Goal: Task Accomplishment & Management: Use online tool/utility

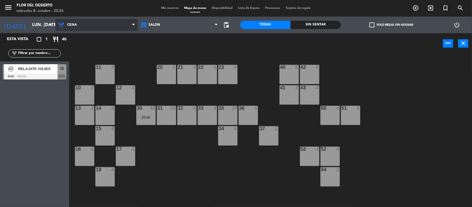
click at [60, 26] on icon at bounding box center [62, 25] width 8 height 7
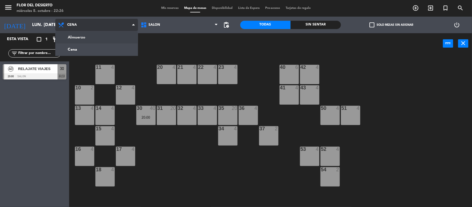
click at [71, 38] on ng-component "menu [PERSON_NAME] DEL DESIERTO miércoles 8. octubre - 22:26 Mis reservas Mapa …" at bounding box center [236, 104] width 472 height 208
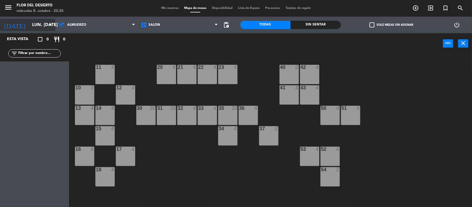
click at [43, 27] on input "lun. [DATE]" at bounding box center [58, 25] width 58 height 11
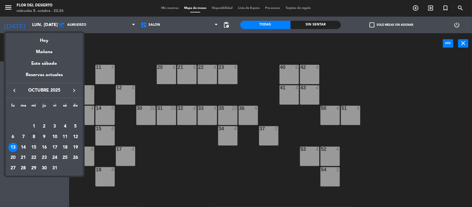
click at [76, 137] on div "12" at bounding box center [75, 136] width 9 height 9
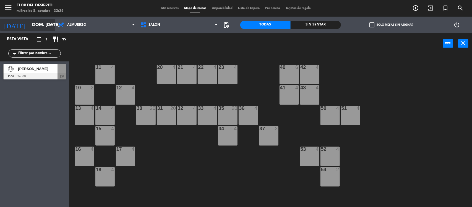
click at [39, 27] on input "dom. [DATE]" at bounding box center [58, 25] width 58 height 11
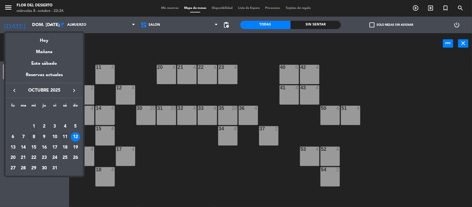
click at [61, 136] on div "11" at bounding box center [64, 136] width 9 height 9
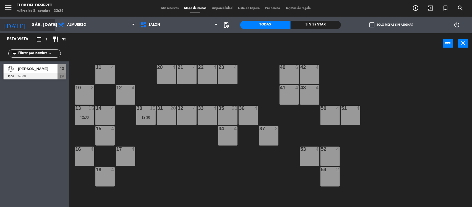
click at [40, 25] on input "sáb. [DATE]" at bounding box center [58, 25] width 58 height 11
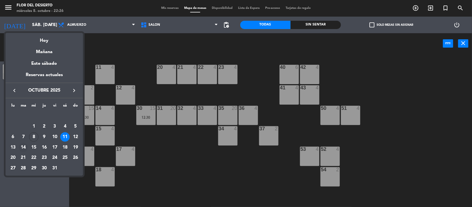
click at [21, 149] on div "14" at bounding box center [23, 147] width 9 height 9
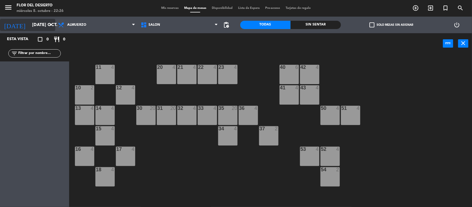
click at [41, 25] on input "[DATE] oct." at bounding box center [58, 25] width 58 height 11
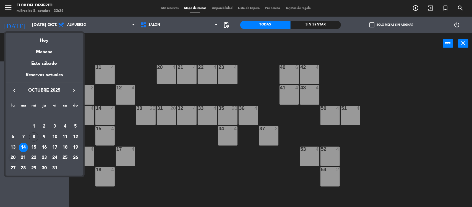
click at [13, 157] on div "20" at bounding box center [12, 157] width 9 height 9
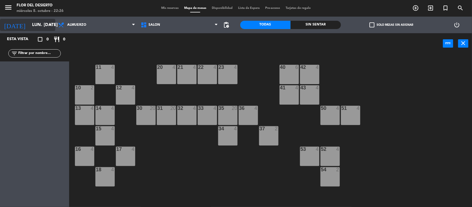
click at [37, 26] on input "lun. [DATE]" at bounding box center [58, 25] width 58 height 11
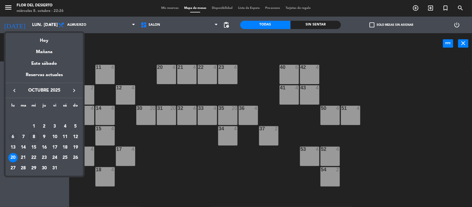
click at [11, 139] on div "6" at bounding box center [12, 136] width 9 height 9
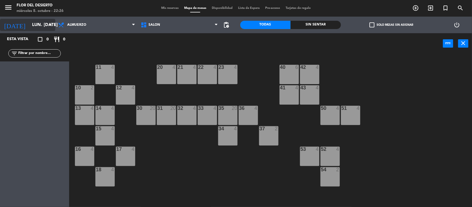
click at [44, 30] on input "lun. [DATE]" at bounding box center [58, 25] width 58 height 11
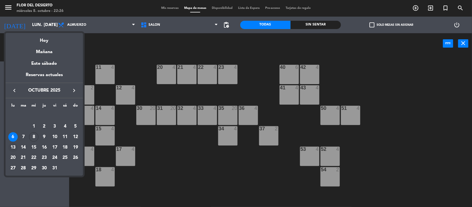
click at [9, 147] on div "13" at bounding box center [12, 147] width 9 height 9
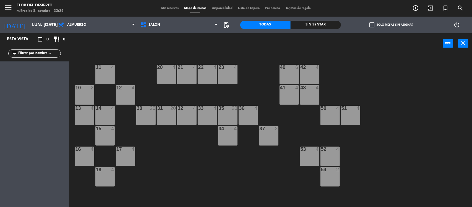
type input "lun. [DATE]"
click at [43, 24] on input "lun. [DATE]" at bounding box center [58, 25] width 58 height 11
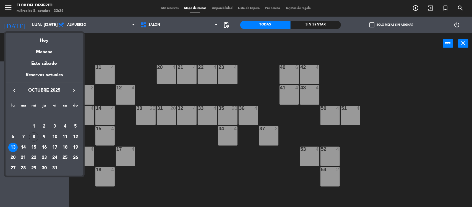
click at [93, 28] on div at bounding box center [236, 103] width 472 height 207
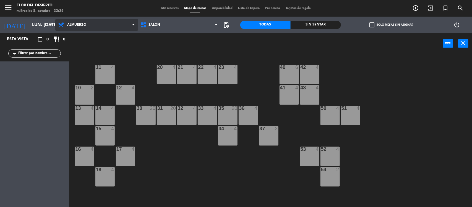
click at [97, 24] on span "Almuerzo" at bounding box center [96, 25] width 83 height 12
click at [89, 35] on ng-component "menu [PERSON_NAME] DEL DESIERTO miércoles 8. octubre - 22:26 Mis reservas Mapa …" at bounding box center [236, 104] width 472 height 208
click at [167, 10] on div "Mis reservas Mapa de mesas Disponibilidad Lista de Espera Pre-acceso Tarjetas d…" at bounding box center [236, 8] width 155 height 5
click at [173, 8] on span "Mis reservas" at bounding box center [170, 8] width 23 height 3
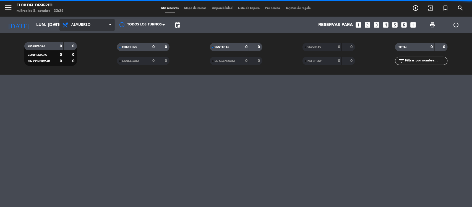
click at [80, 26] on span "Almuerzo" at bounding box center [80, 25] width 19 height 4
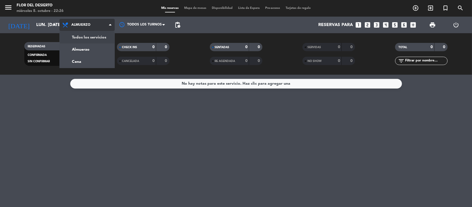
click at [85, 33] on div "menu [PERSON_NAME] DEL DESIERTO miércoles 8. octubre - 22:26 Mis reservas Mapa …" at bounding box center [236, 37] width 472 height 75
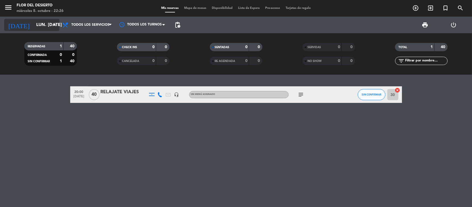
click at [51, 28] on input "lun. [DATE]" at bounding box center [62, 25] width 58 height 11
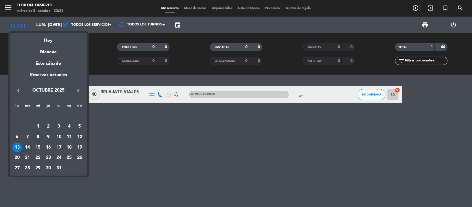
click at [28, 146] on div "14" at bounding box center [27, 147] width 9 height 9
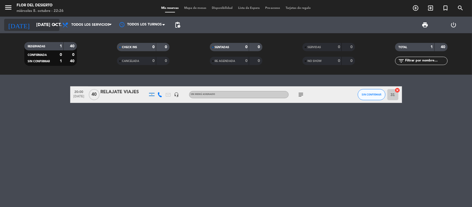
click at [41, 27] on input "[DATE] oct." at bounding box center [62, 25] width 58 height 11
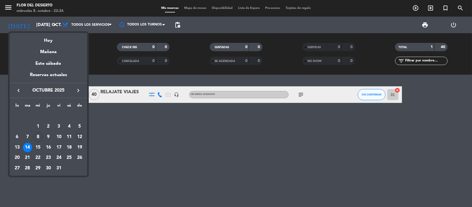
click at [80, 139] on div "12" at bounding box center [79, 136] width 9 height 9
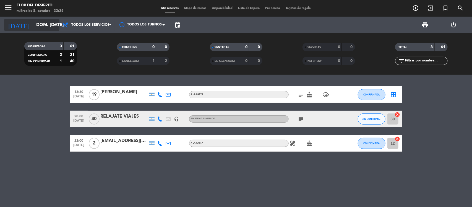
click at [42, 26] on input "dom. [DATE]" at bounding box center [62, 25] width 58 height 11
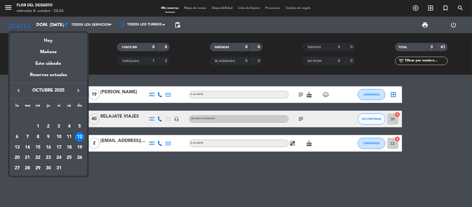
click at [67, 137] on div "11" at bounding box center [68, 136] width 9 height 9
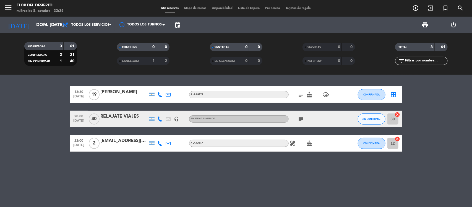
type input "sáb. [DATE]"
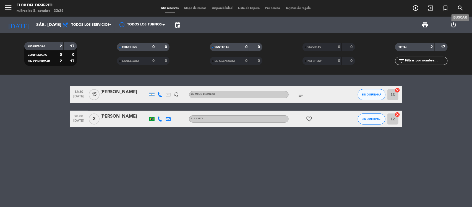
click at [461, 6] on icon "search" at bounding box center [460, 8] width 7 height 7
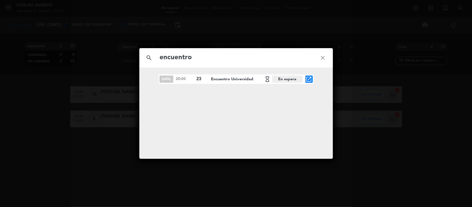
type input "encuentro"
click at [240, 80] on span "Encuentro Universidad hourglass_empty" at bounding box center [241, 79] width 61 height 7
click at [171, 81] on span "[DATE]" at bounding box center [167, 79] width 14 height 7
click at [306, 79] on icon "open_in_new" at bounding box center [309, 79] width 7 height 7
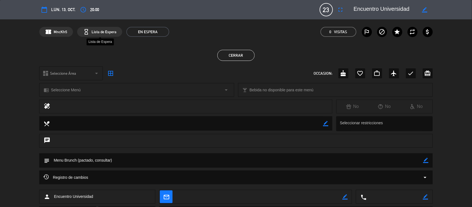
click at [99, 31] on span "Lista de Espera" at bounding box center [104, 32] width 25 height 6
click at [117, 31] on div "hourglass_empty Lista de Espera" at bounding box center [99, 32] width 45 height 10
click at [142, 32] on span "EN ESPERA" at bounding box center [147, 32] width 43 height 10
click at [157, 32] on span "EN ESPERA" at bounding box center [147, 32] width 43 height 10
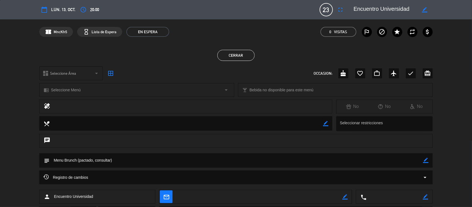
drag, startPoint x: 157, startPoint y: 32, endPoint x: 153, endPoint y: 32, distance: 4.2
click at [153, 32] on span "EN ESPERA" at bounding box center [147, 32] width 43 height 10
click at [235, 57] on button "Cerrar" at bounding box center [235, 55] width 37 height 11
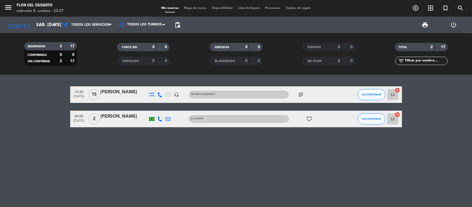
click at [255, 7] on span "Lista de Espera" at bounding box center [248, 8] width 27 height 3
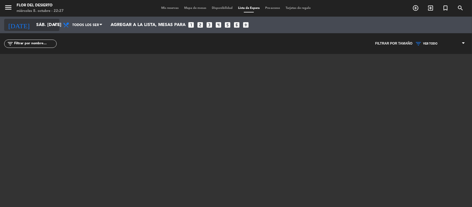
click at [41, 29] on input "sáb. [DATE]" at bounding box center [62, 25] width 58 height 11
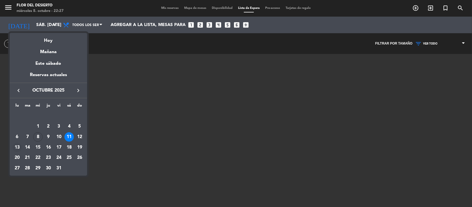
click at [17, 146] on div "13" at bounding box center [16, 147] width 9 height 9
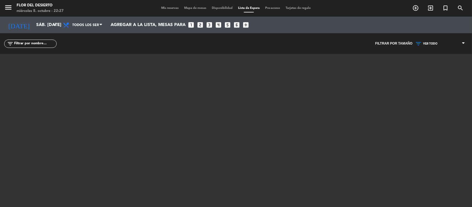
type input "lun. [DATE]"
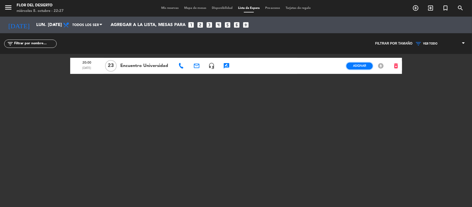
click at [364, 64] on span "Asignar" at bounding box center [359, 66] width 13 height 4
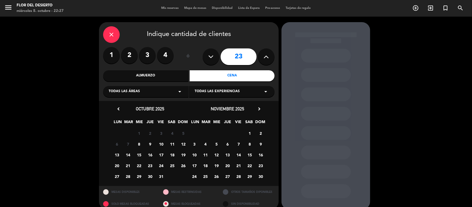
click at [115, 158] on span "13" at bounding box center [117, 154] width 9 height 9
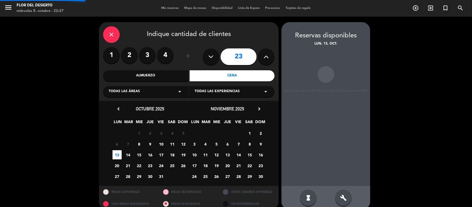
scroll to position [7, 0]
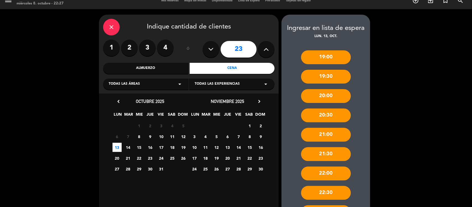
click at [333, 98] on div "20:00" at bounding box center [326, 96] width 50 height 14
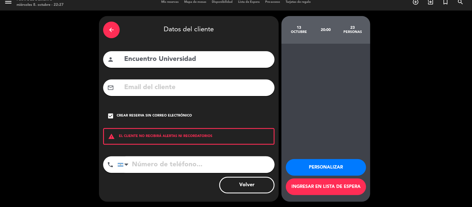
click at [339, 168] on button "Personalizar" at bounding box center [326, 167] width 80 height 17
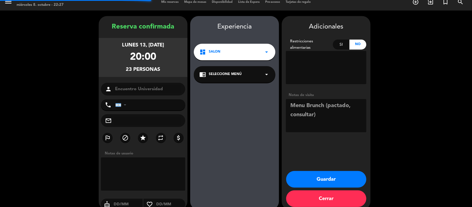
scroll to position [14, 0]
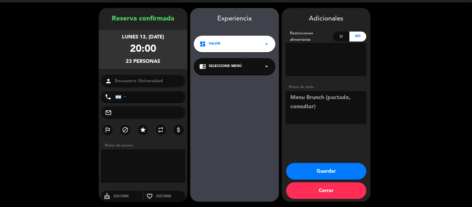
click at [338, 172] on button "Guardar" at bounding box center [326, 171] width 80 height 17
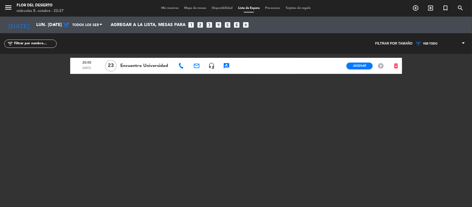
click at [380, 67] on icon "offline_bolt" at bounding box center [381, 66] width 7 height 7
click at [365, 65] on span "Asignar" at bounding box center [359, 66] width 13 height 4
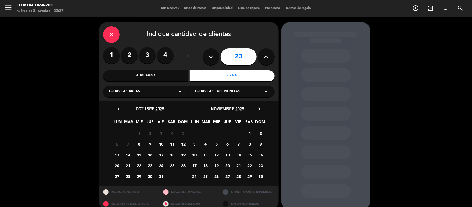
click at [111, 156] on div "13 14 15 16 17 18 19" at bounding box center [149, 154] width 77 height 11
click at [113, 156] on span "13" at bounding box center [117, 154] width 9 height 9
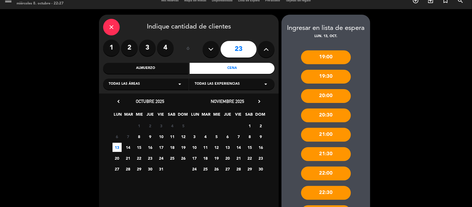
scroll to position [42, 0]
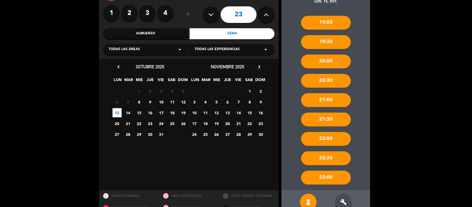
click at [340, 61] on div "20:00" at bounding box center [326, 62] width 50 height 14
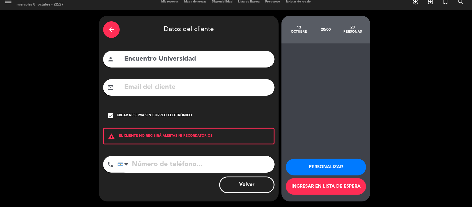
scroll to position [6, 0]
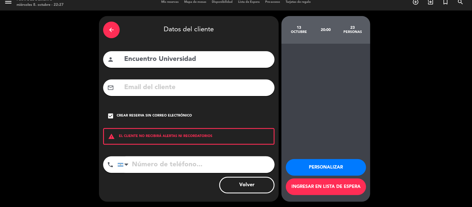
click at [108, 32] on icon "arrow_back" at bounding box center [111, 30] width 7 height 7
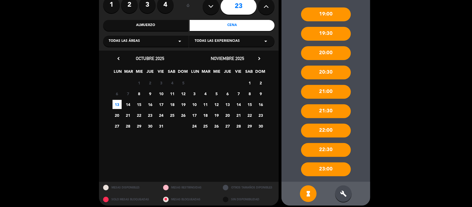
scroll to position [54, 0]
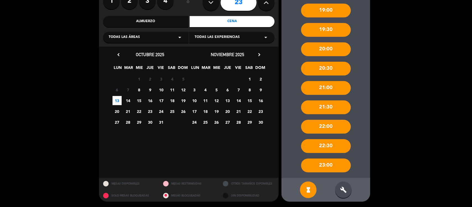
click at [166, 184] on div at bounding box center [166, 184] width 6 height 6
click at [108, 185] on div at bounding box center [106, 184] width 6 height 6
click at [312, 190] on icon "hourglass_full" at bounding box center [308, 189] width 7 height 7
click at [344, 188] on icon "build" at bounding box center [343, 189] width 7 height 7
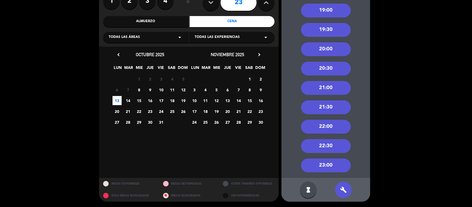
click at [335, 50] on div "20:00" at bounding box center [326, 49] width 50 height 14
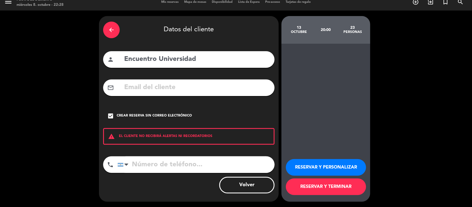
click at [346, 165] on button "RESERVAR Y PERSONALIZAR" at bounding box center [326, 167] width 80 height 17
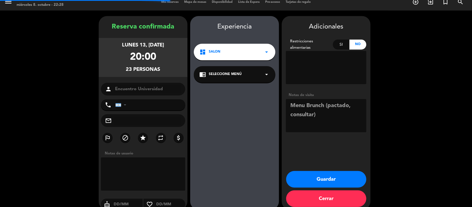
scroll to position [14, 0]
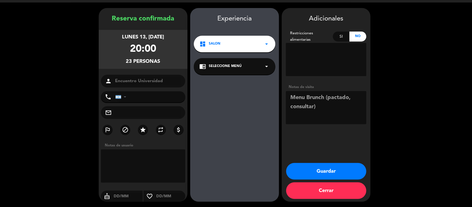
click at [337, 172] on button "Guardar" at bounding box center [326, 171] width 80 height 17
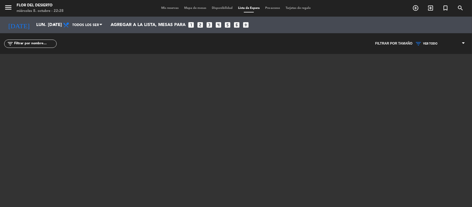
click at [170, 7] on span "Mis reservas" at bounding box center [170, 8] width 23 height 3
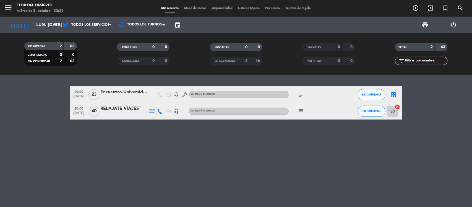
click at [192, 7] on span "Mapa de mesas" at bounding box center [195, 8] width 28 height 3
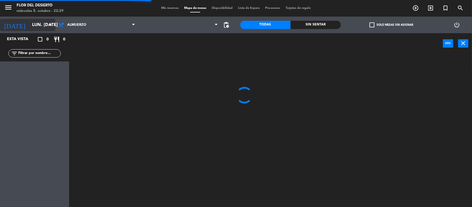
click at [38, 27] on input "lun. [DATE]" at bounding box center [58, 25] width 58 height 11
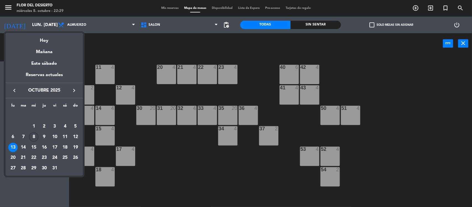
click at [29, 134] on td "8" at bounding box center [33, 137] width 11 height 11
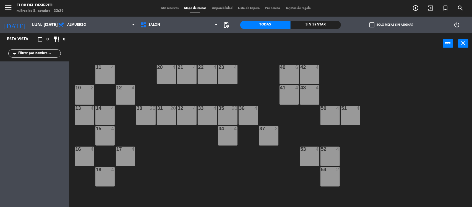
type input "mié. [DATE]"
click at [86, 28] on span "Almuerzo" at bounding box center [96, 25] width 83 height 12
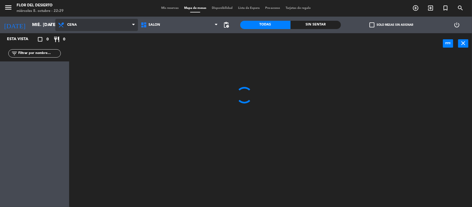
click at [77, 51] on ng-component "menu [PERSON_NAME] DEL DESIERTO miércoles 8. octubre - 22:29 Mis reservas Mapa …" at bounding box center [236, 104] width 472 height 208
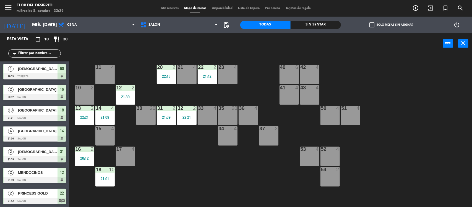
drag, startPoint x: 225, startPoint y: 137, endPoint x: 225, endPoint y: 115, distance: 22.7
click at [224, 137] on div "34 4" at bounding box center [227, 135] width 19 height 19
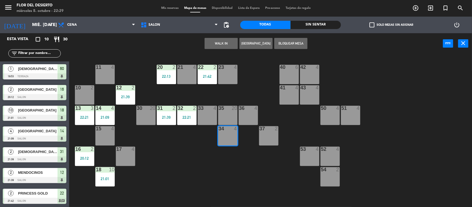
click at [222, 50] on div "WALK IN [GEOGRAPHIC_DATA] Bloquear Mesa power_input close" at bounding box center [256, 43] width 374 height 21
click at [226, 45] on button "WALK IN" at bounding box center [221, 43] width 33 height 11
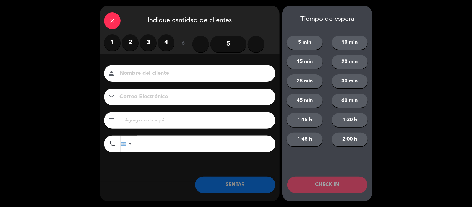
click at [128, 42] on label "2" at bounding box center [130, 42] width 17 height 17
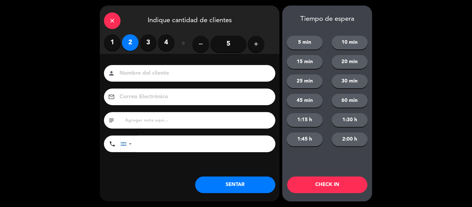
click at [136, 69] on input at bounding box center [193, 74] width 149 height 10
type input "m"
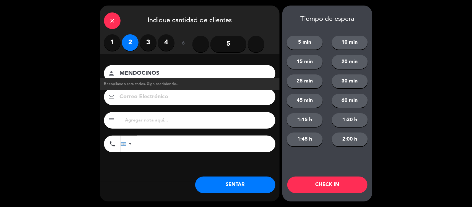
type input "MENDOCINOS"
click at [235, 188] on button "SENTAR" at bounding box center [235, 185] width 80 height 17
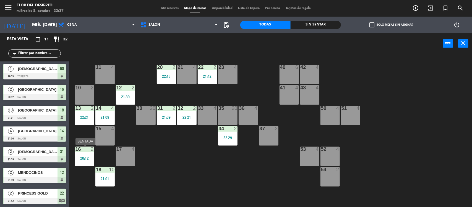
click at [85, 159] on div "20:12" at bounding box center [84, 158] width 19 height 4
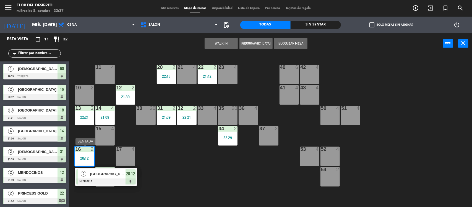
click at [111, 176] on span "[GEOGRAPHIC_DATA]" at bounding box center [107, 174] width 35 height 6
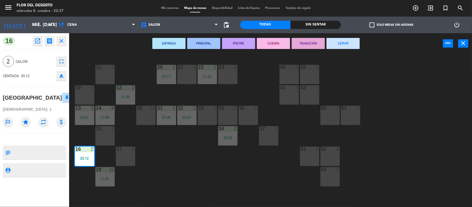
click at [343, 42] on button "SERVIR" at bounding box center [343, 43] width 33 height 11
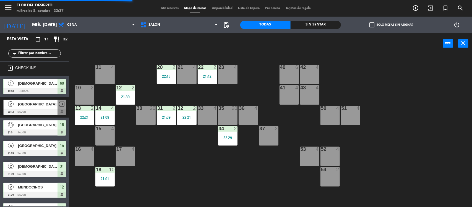
click at [87, 160] on div "16 4" at bounding box center [84, 156] width 19 height 19
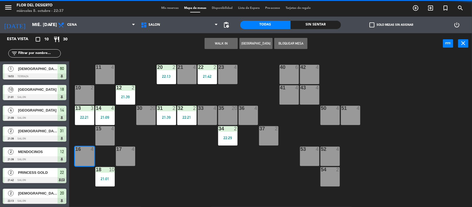
click at [226, 42] on button "WALK IN" at bounding box center [221, 43] width 33 height 11
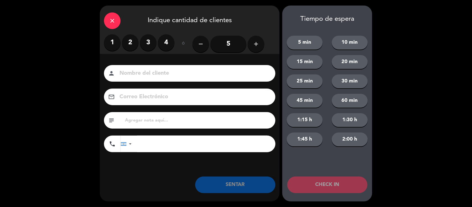
click at [118, 38] on label "1" at bounding box center [112, 42] width 17 height 17
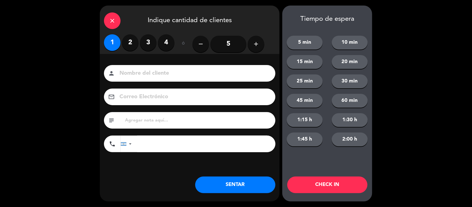
click at [136, 72] on input at bounding box center [193, 74] width 149 height 10
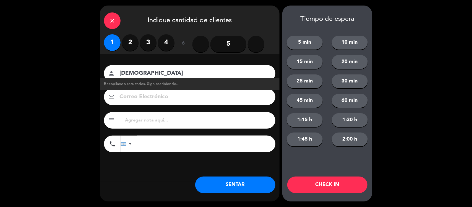
type input "[DEMOGRAPHIC_DATA]"
click at [225, 183] on button "SENTAR" at bounding box center [235, 185] width 80 height 17
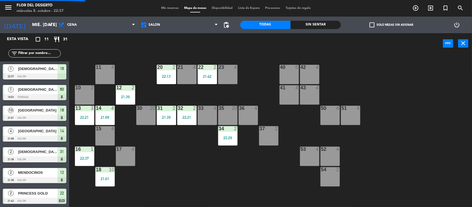
click at [92, 113] on div "13 3 22:21" at bounding box center [84, 115] width 19 height 19
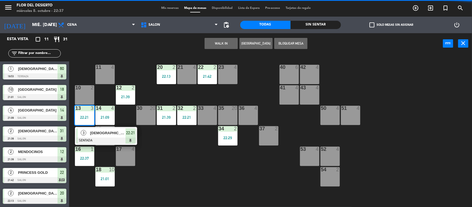
click at [171, 157] on div "11 4 20 2 22:13 21 4 22 2 21:42 23 4 40 6 42 4 10 2 12 2 21:39 41 4 43 4 13 3 2…" at bounding box center [273, 131] width 398 height 153
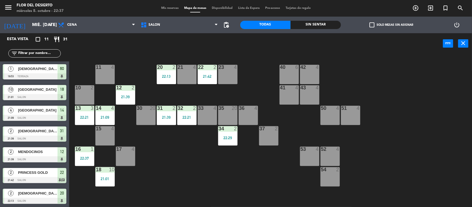
click at [105, 120] on div "14 4 21:09" at bounding box center [104, 115] width 19 height 19
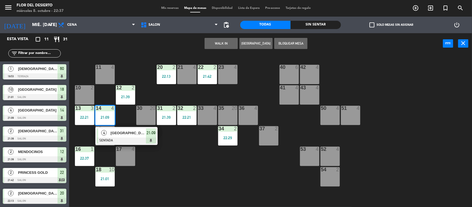
click at [115, 139] on div at bounding box center [126, 140] width 59 height 6
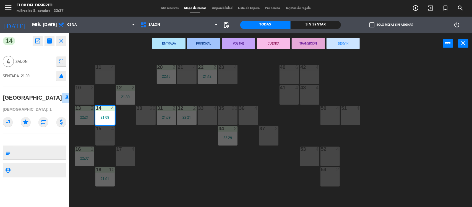
click at [338, 46] on button "SERVIR" at bounding box center [343, 43] width 33 height 11
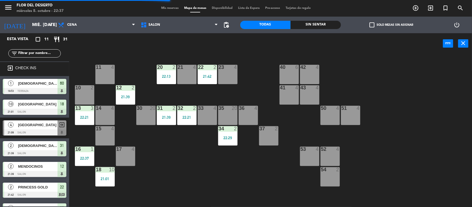
click at [128, 90] on div at bounding box center [125, 87] width 9 height 5
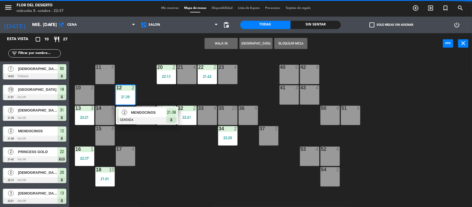
click at [167, 166] on div "11 4 20 2 22:13 21 4 22 2 21:42 23 4 40 6 42 4 10 2 12 2 21:39 2 MENDOCINOS SEN…" at bounding box center [273, 131] width 398 height 153
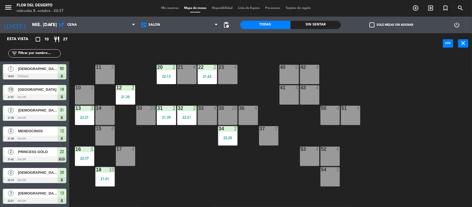
click at [174, 78] on div "22:13" at bounding box center [166, 76] width 19 height 4
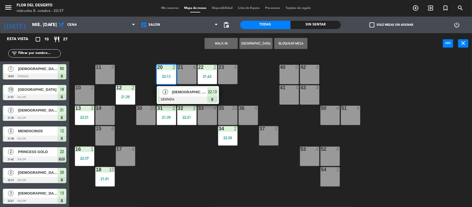
click at [196, 153] on div "11 4 20 2 22:13 2 [DEMOGRAPHIC_DATA] SENTADA 22:13 21 4 22 2 21:42 23 4 40 6 42…" at bounding box center [273, 131] width 398 height 153
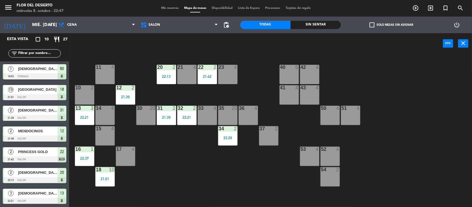
click at [109, 114] on div "14 4" at bounding box center [104, 115] width 19 height 19
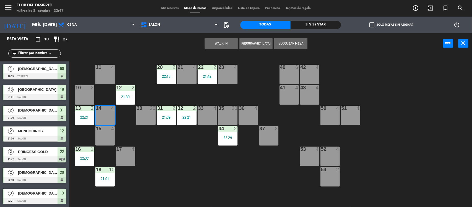
click at [217, 40] on button "WALK IN" at bounding box center [221, 43] width 33 height 11
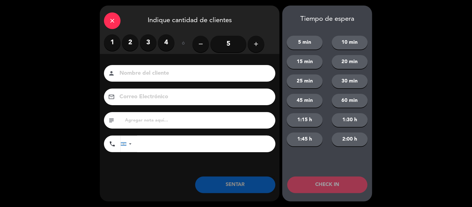
click at [128, 43] on label "2" at bounding box center [130, 42] width 17 height 17
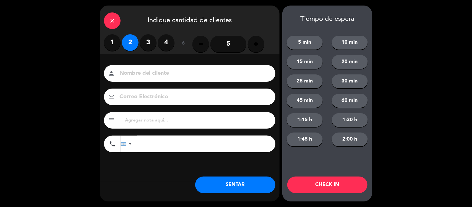
click at [148, 74] on input at bounding box center [193, 74] width 149 height 10
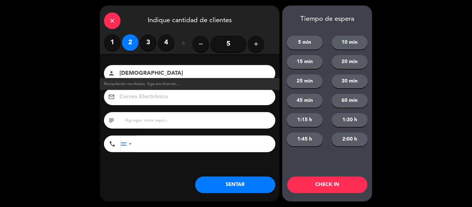
type input "[DEMOGRAPHIC_DATA]"
click at [222, 190] on button "SENTAR" at bounding box center [235, 185] width 80 height 17
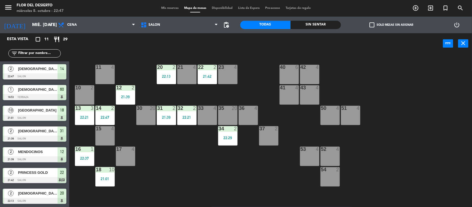
click at [115, 77] on div "11 4 20 2 22:13 21 4 22 2 21:42 23 4 40 6 42 4 10 2 12 2 21:39 41 4 43 4 13 3 2…" at bounding box center [273, 131] width 398 height 153
click at [110, 77] on div "11 4" at bounding box center [104, 74] width 19 height 19
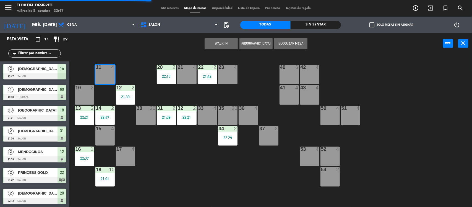
click at [219, 41] on button "WALK IN" at bounding box center [221, 43] width 33 height 11
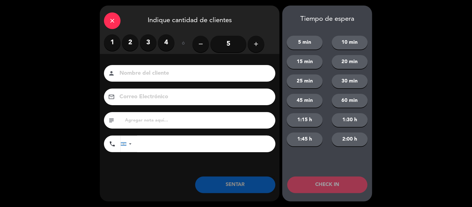
click at [165, 43] on label "4" at bounding box center [166, 42] width 17 height 17
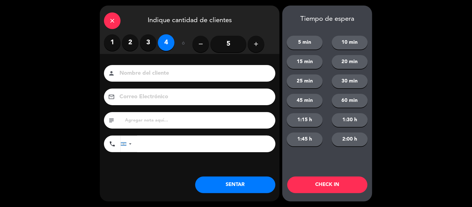
click at [163, 70] on input at bounding box center [193, 74] width 149 height 10
type input "HOTEL RITZ"
click at [143, 175] on div "Nombre del cliente person HOTEL RITZ Correo Electrónico email subject phone [GE…" at bounding box center [190, 118] width 180 height 128
click at [160, 122] on input "text" at bounding box center [197, 120] width 147 height 8
type input "RENZO RECEP"
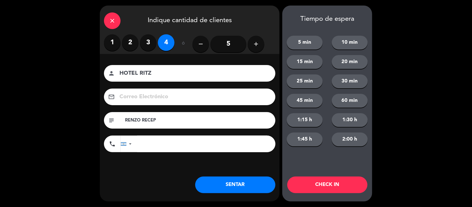
click at [241, 194] on div "close Indique cantidad de clientes 1 2 3 4 ó remove 5 add Nombre del cliente pe…" at bounding box center [190, 104] width 180 height 196
click at [241, 186] on button "SENTAR" at bounding box center [235, 185] width 80 height 17
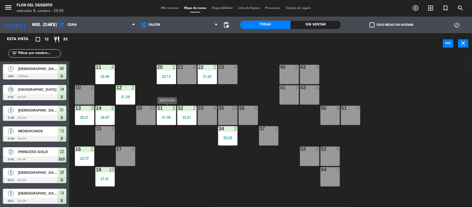
click at [168, 118] on div "21:39" at bounding box center [166, 117] width 19 height 4
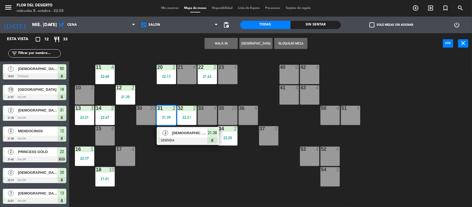
click at [173, 132] on span "[DEMOGRAPHIC_DATA]" at bounding box center [189, 133] width 35 height 6
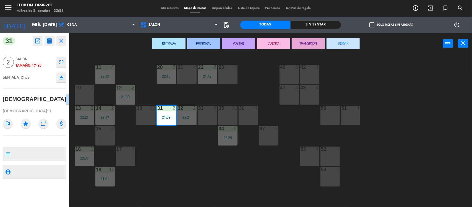
click at [342, 46] on button "SERVIR" at bounding box center [343, 43] width 33 height 11
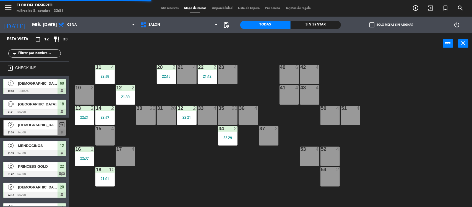
click at [166, 116] on div "31 20" at bounding box center [166, 115] width 19 height 19
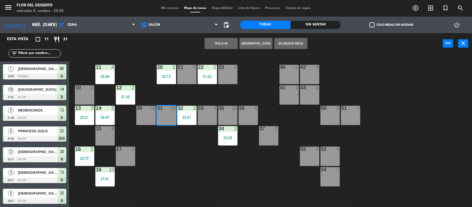
click at [223, 43] on button "WALK IN" at bounding box center [221, 43] width 33 height 11
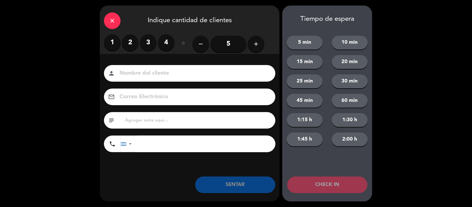
click at [113, 40] on label "1" at bounding box center [112, 42] width 17 height 17
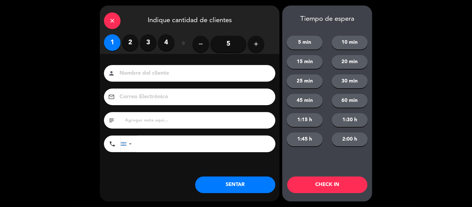
click at [162, 74] on input at bounding box center [193, 74] width 149 height 10
type input "HOTEL INTERCONTINENTAL"
click at [123, 168] on div "Nombre del cliente person HOTEL INTERCONTINENTAL Correo Electrónico email subje…" at bounding box center [190, 118] width 180 height 128
click at [190, 115] on div "subject" at bounding box center [190, 120] width 172 height 17
click at [181, 120] on input "text" at bounding box center [197, 120] width 147 height 8
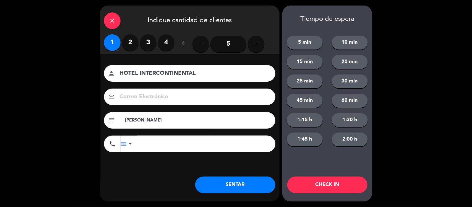
type input "[PERSON_NAME]"
click at [225, 180] on button "SENTAR" at bounding box center [235, 185] width 80 height 17
